Goal: Transaction & Acquisition: Purchase product/service

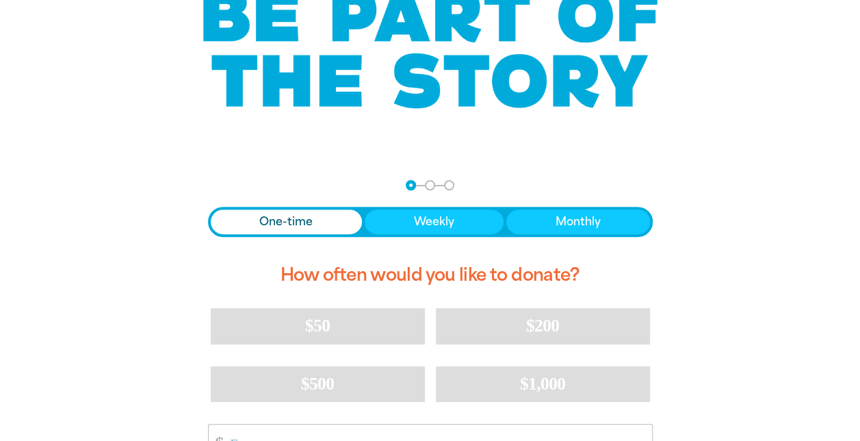
scroll to position [135, 0]
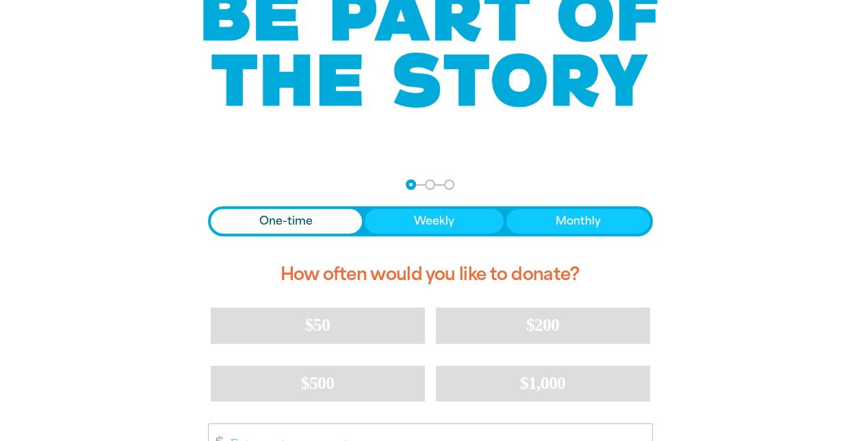
click at [270, 220] on span "One-time" at bounding box center [285, 221] width 53 height 16
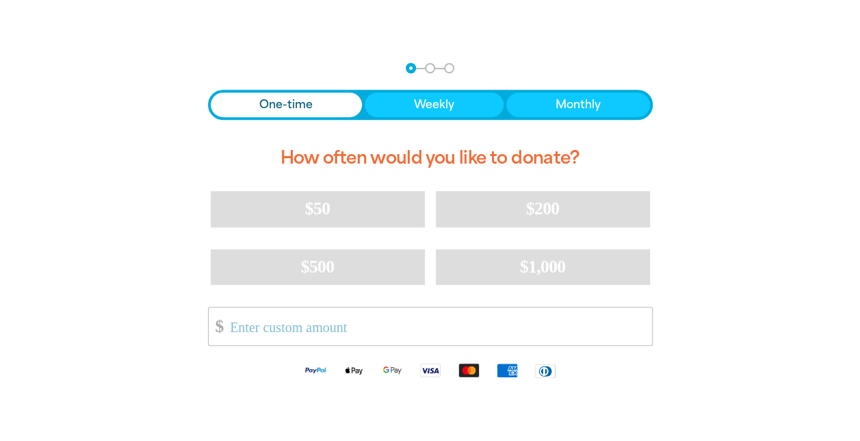
scroll to position [280, 0]
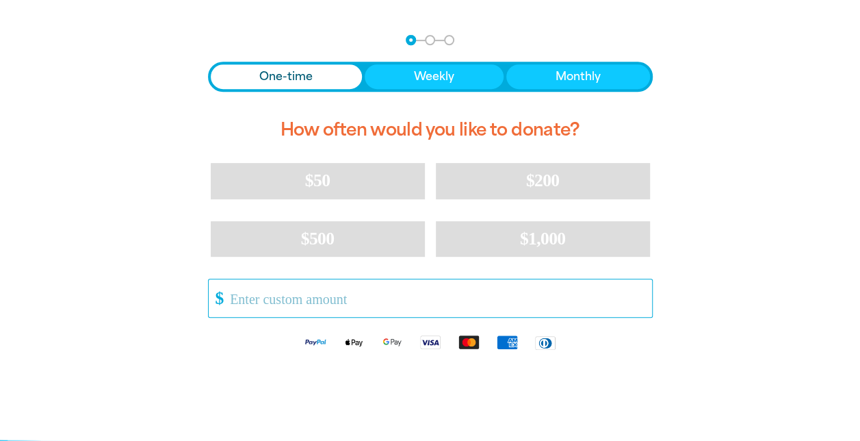
click at [250, 301] on input "Other Amount" at bounding box center [435, 298] width 431 height 38
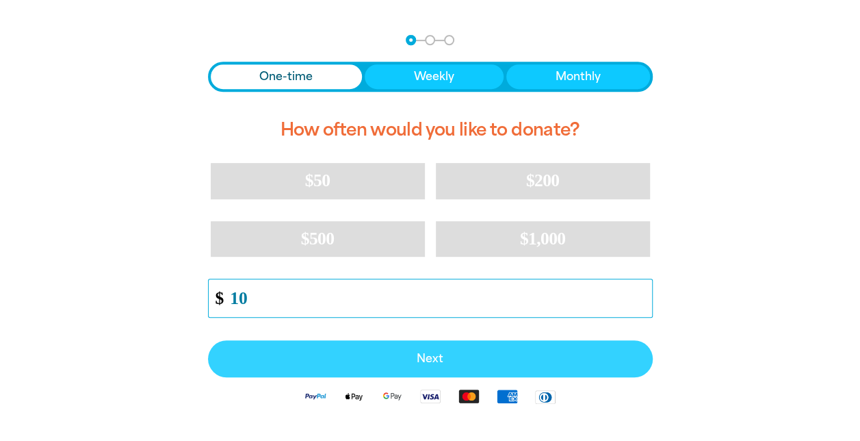
type input "10"
click at [428, 358] on span "Next" at bounding box center [430, 358] width 415 height 11
select select "AU"
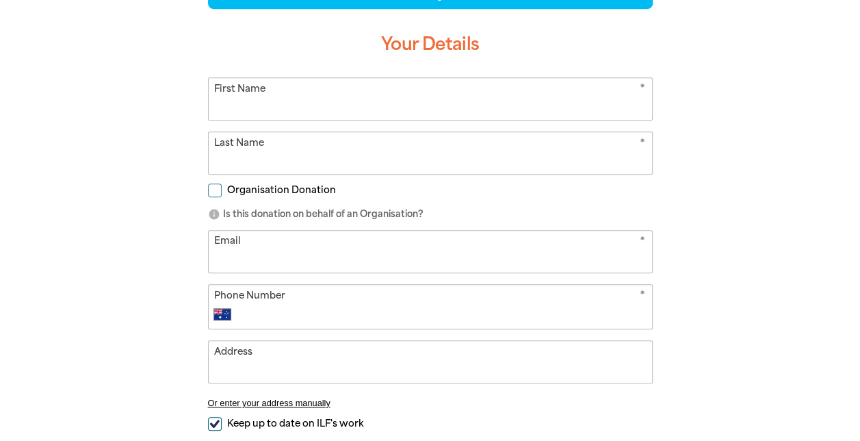
scroll to position [363, 0]
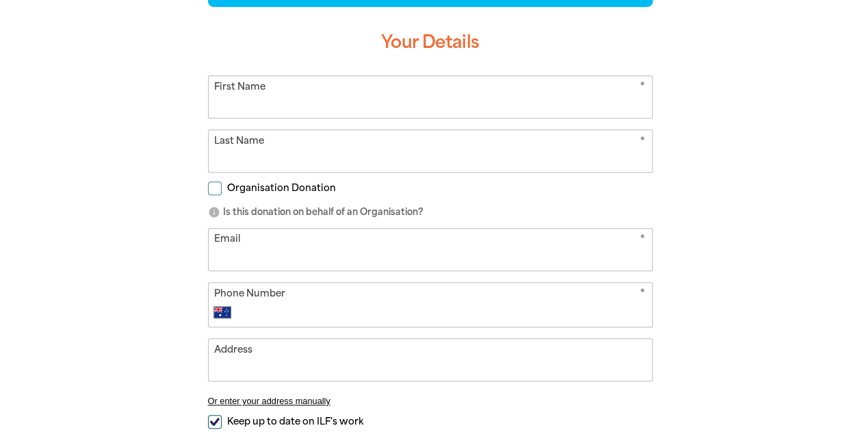
click at [263, 109] on input "First Name" at bounding box center [430, 97] width 443 height 42
type input "[PERSON_NAME]"
type input "White"
type input "[EMAIL_ADDRESS][DOMAIN_NAME]"
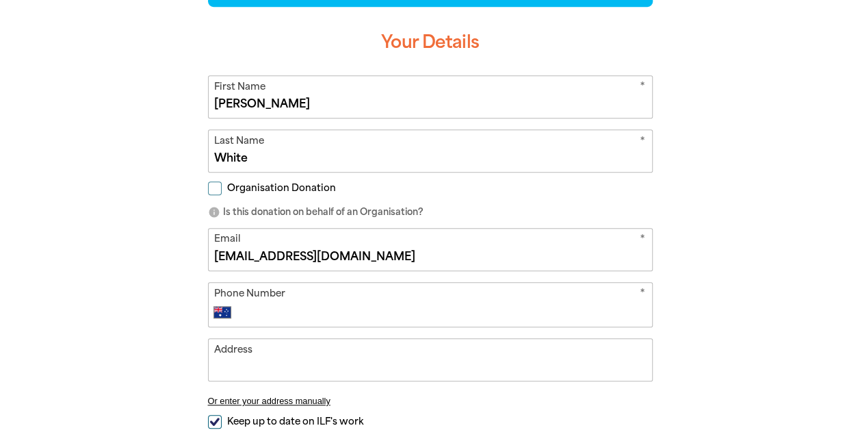
type input "[PHONE_NUMBER]"
type input "1/44 Cliffbrook Pde"
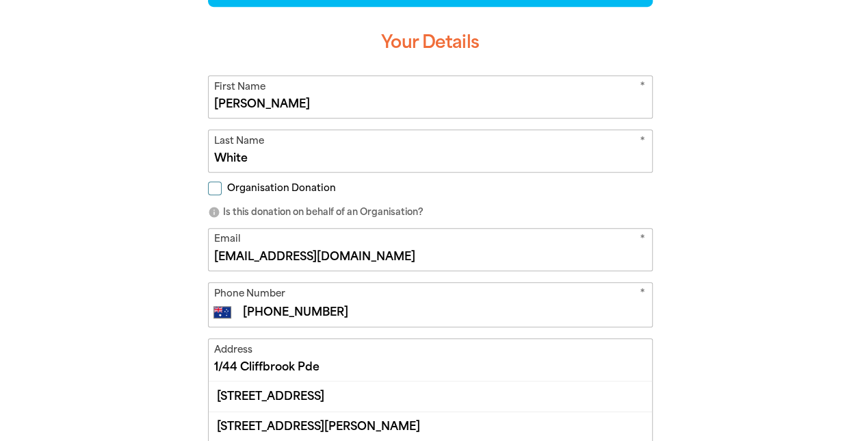
click at [213, 186] on input "Organisation Donation" at bounding box center [215, 188] width 14 height 14
checkbox input "true"
select select "AU"
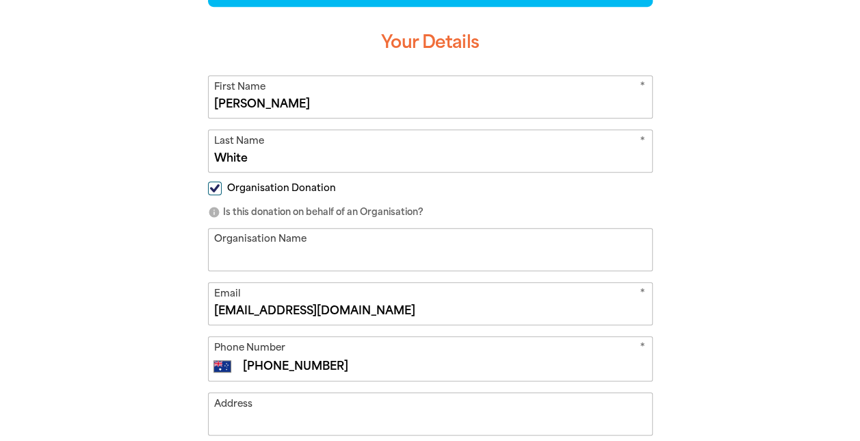
click at [265, 259] on input "Organisation Name" at bounding box center [430, 250] width 443 height 42
type input "[GEOGRAPHIC_DATA]"
click at [209, 283] on input "[EMAIL_ADDRESS][DOMAIN_NAME]" at bounding box center [430, 304] width 443 height 42
click at [177, 290] on div "arrow_back Back Step 1 Step 2 Step 3 Donating $10 Your Details * First Name [PE…" at bounding box center [430, 279] width 520 height 688
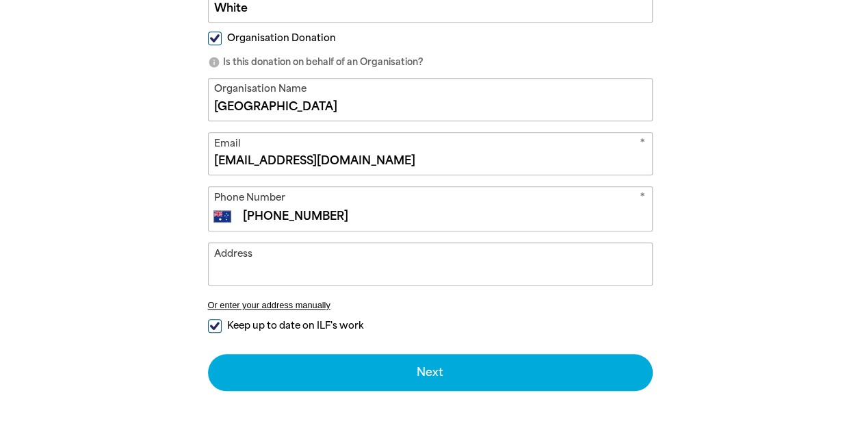
scroll to position [513, 0]
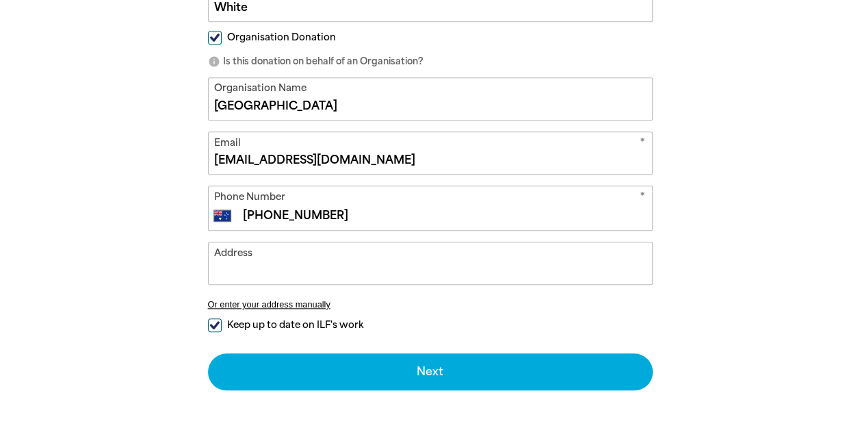
click at [215, 323] on input "Keep up to date on ILF's work" at bounding box center [215, 325] width 14 height 14
checkbox input "false"
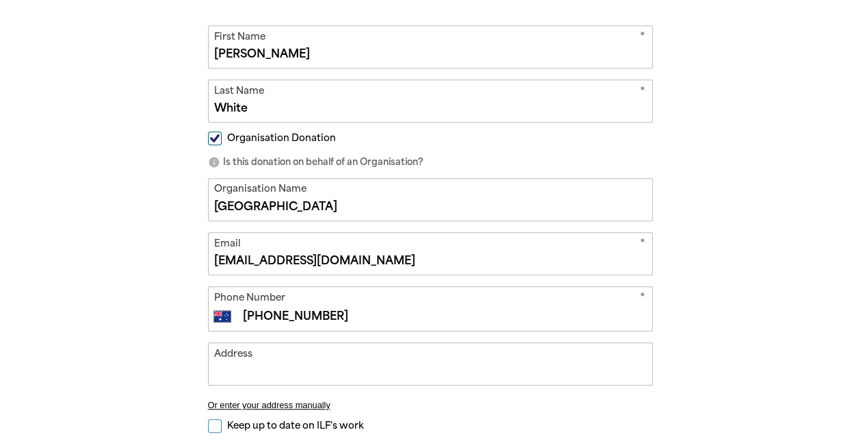
scroll to position [402, 0]
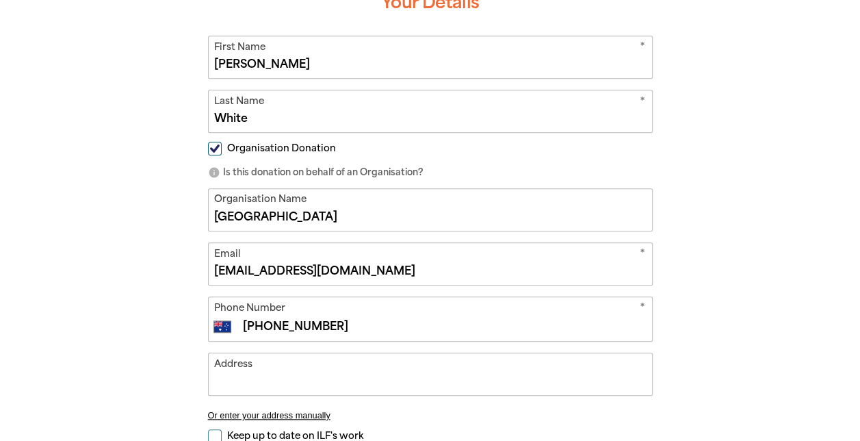
click at [213, 146] on input "Organisation Donation" at bounding box center [215, 149] width 14 height 14
checkbox input "false"
select select "AU"
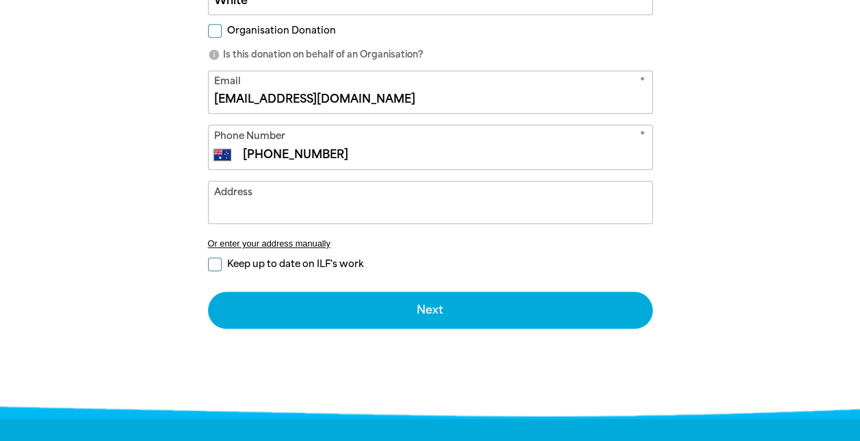
scroll to position [530, 0]
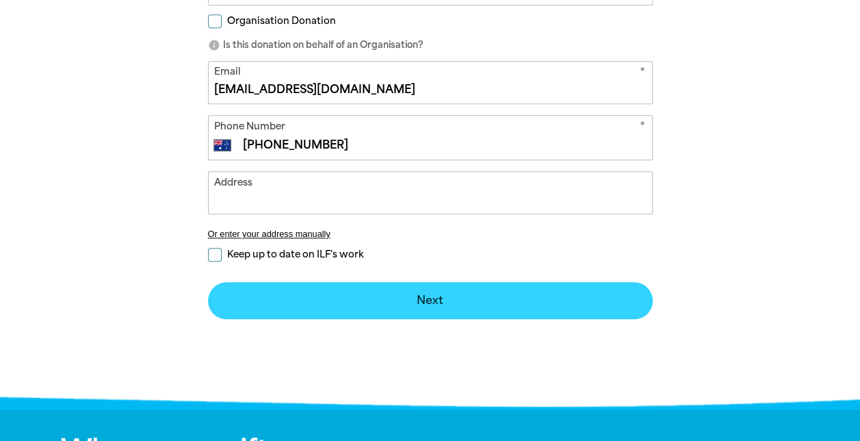
click at [436, 307] on button "Next chevron_right" at bounding box center [430, 300] width 445 height 37
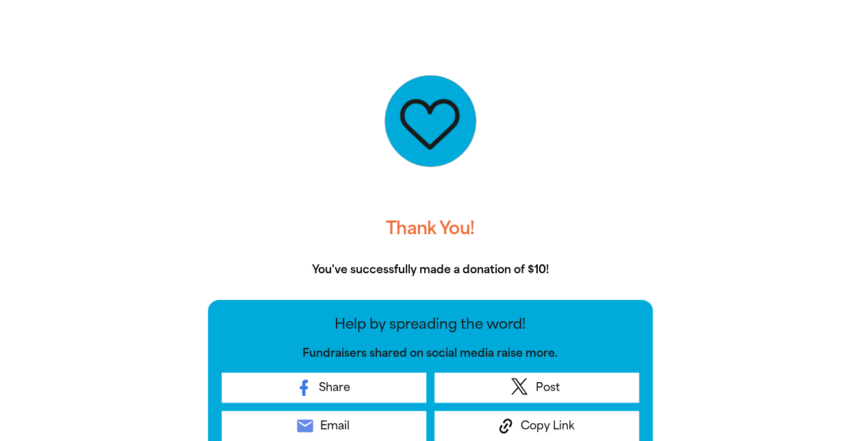
scroll to position [0, 0]
